Goal: Complete application form

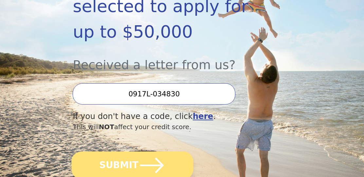
scroll to position [156, 0]
click at [144, 151] on icon "submit" at bounding box center [152, 164] width 27 height 27
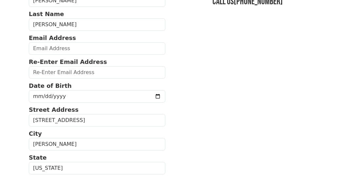
scroll to position [70, 0]
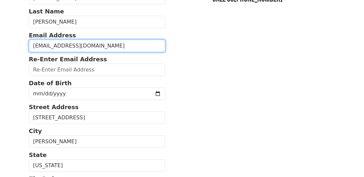
type input "[EMAIL_ADDRESS][DOMAIN_NAME]"
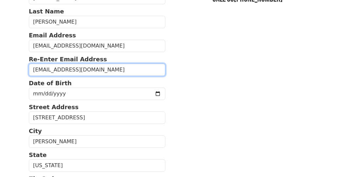
type input "[EMAIL_ADDRESS][DOMAIN_NAME]"
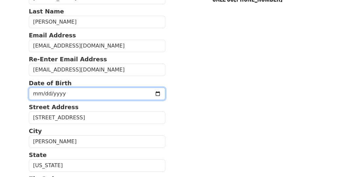
click at [68, 92] on input "date" at bounding box center [97, 93] width 137 height 12
click at [62, 93] on input "[DATE]" at bounding box center [97, 93] width 137 height 12
type input "[DATE]"
click at [45, 93] on input "[DATE]" at bounding box center [97, 93] width 137 height 12
type input "2025-01-02"
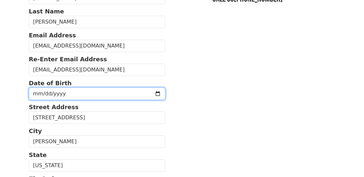
click at [58, 93] on input "2025-01-30" at bounding box center [97, 93] width 137 height 12
type input "1962-01-30"
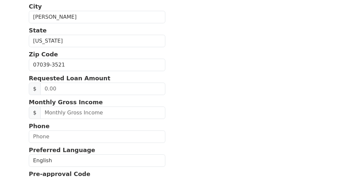
scroll to position [195, 0]
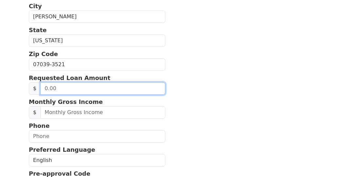
click at [70, 89] on input "text" at bounding box center [102, 88] width 125 height 12
type input "35,000.00"
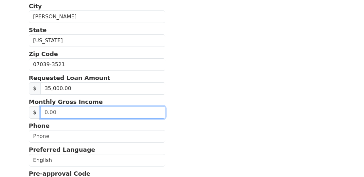
click at [75, 114] on input "text" at bounding box center [102, 112] width 125 height 12
type input "15,000.00"
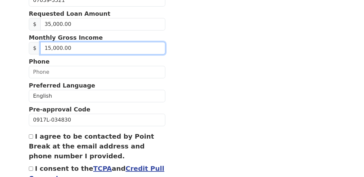
scroll to position [262, 0]
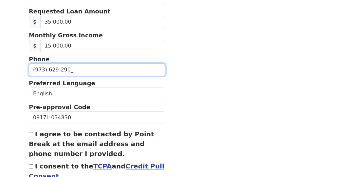
type input "(973) 629-2900"
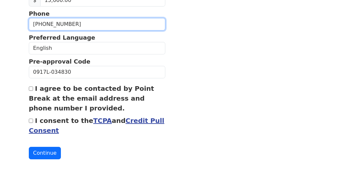
scroll to position [307, 0]
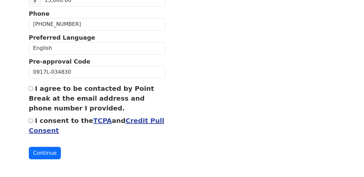
click at [31, 90] on input "I agree to be contacted by Point Break at the email address and phone number I …" at bounding box center [31, 89] width 4 height 4
checkbox input "true"
click at [30, 120] on div "I consent to the TCPA and Credit Pull Consent" at bounding box center [97, 126] width 137 height 20
click at [31, 122] on input "I consent to the TCPA and Credit Pull Consent" at bounding box center [31, 121] width 4 height 4
checkbox input "true"
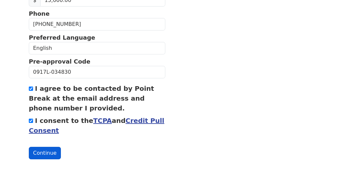
click at [50, 150] on button "Continue" at bounding box center [45, 153] width 32 height 12
